Goal: Task Accomplishment & Management: Complete application form

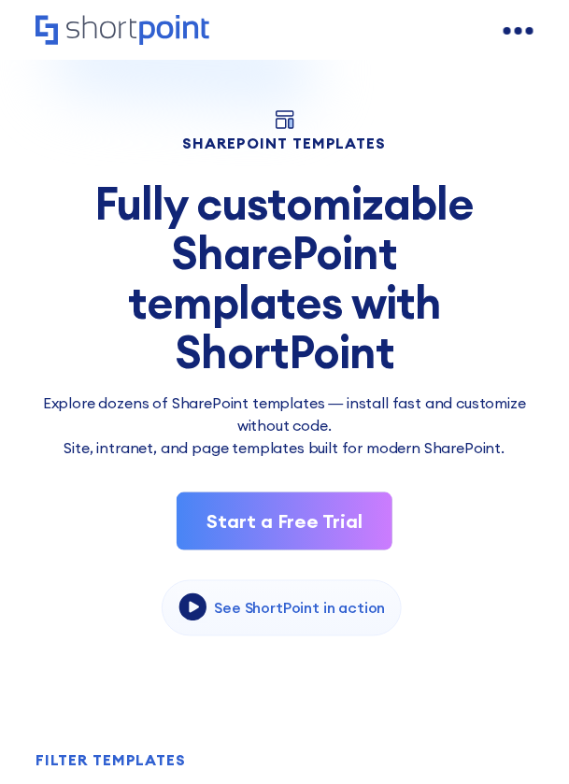
click at [360, 524] on link "Start a Free Trial" at bounding box center [285, 522] width 216 height 58
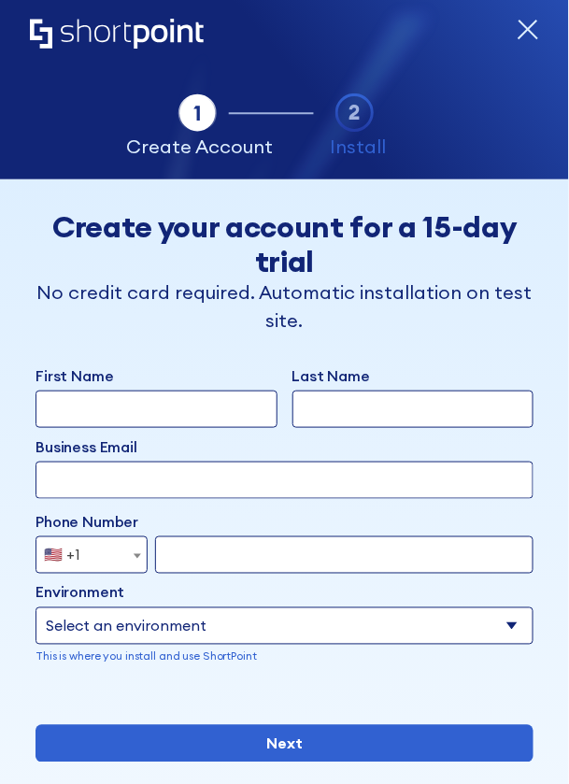
click at [252, 400] on input "First Name" at bounding box center [156, 409] width 241 height 37
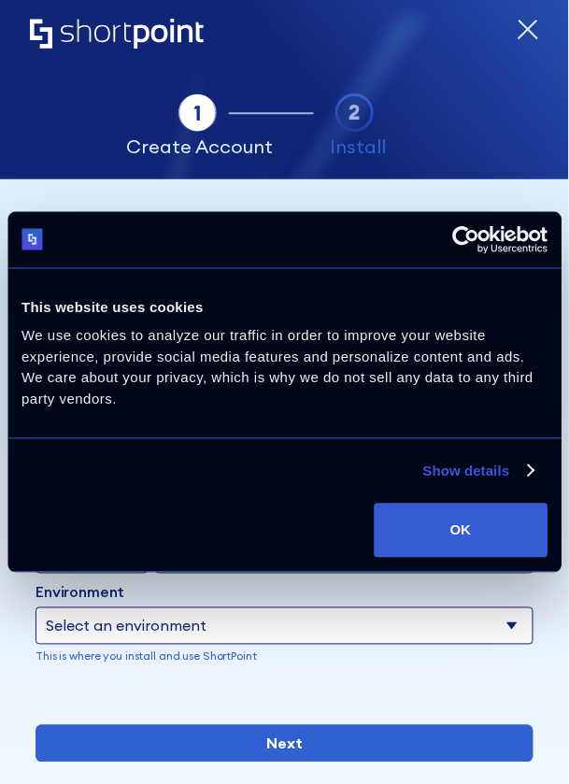
type input "Matching"
type input "Jgmgtdy5qwf"
